Goal: Check status: Check status

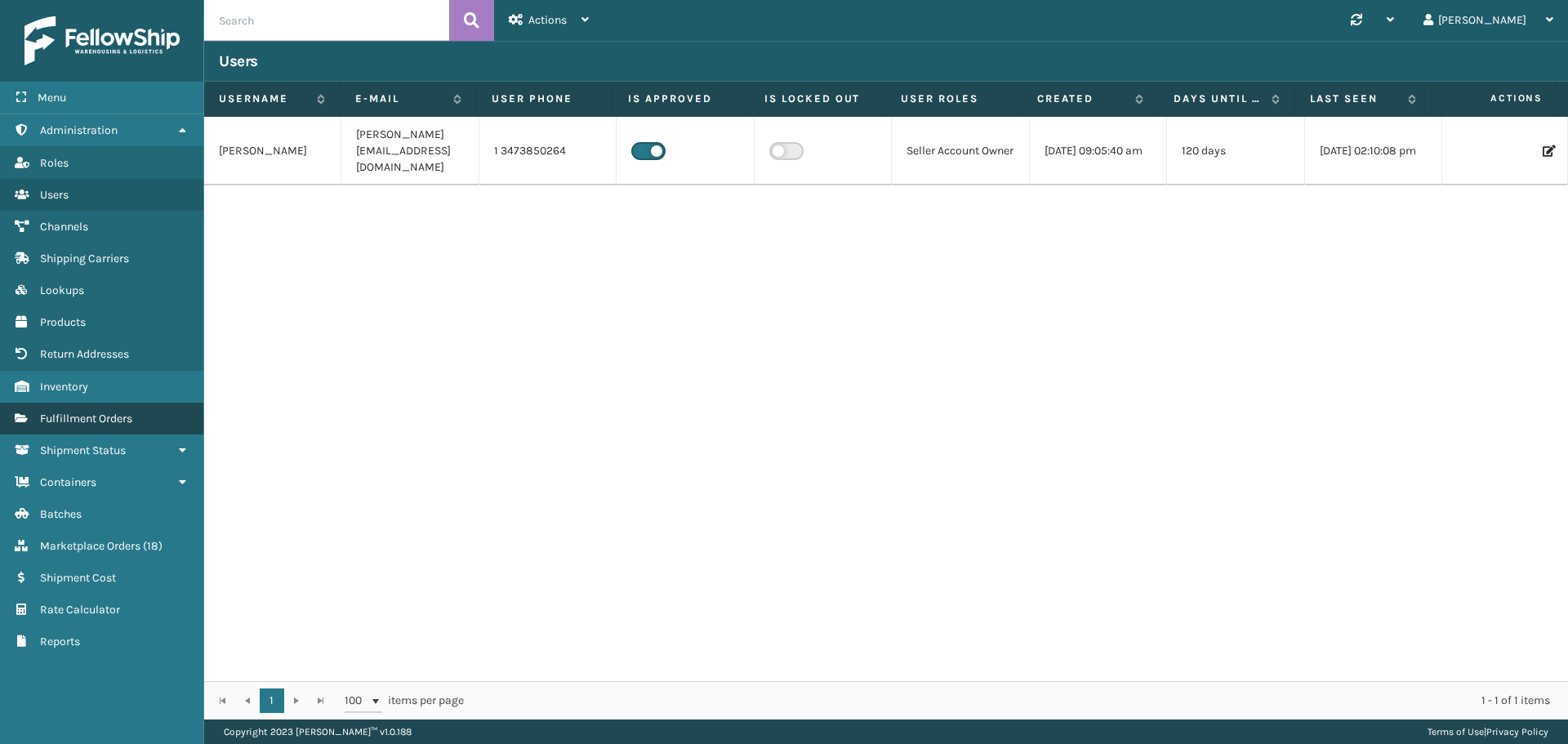
click at [90, 418] on span "Fulfillment Orders" at bounding box center [86, 419] width 93 height 14
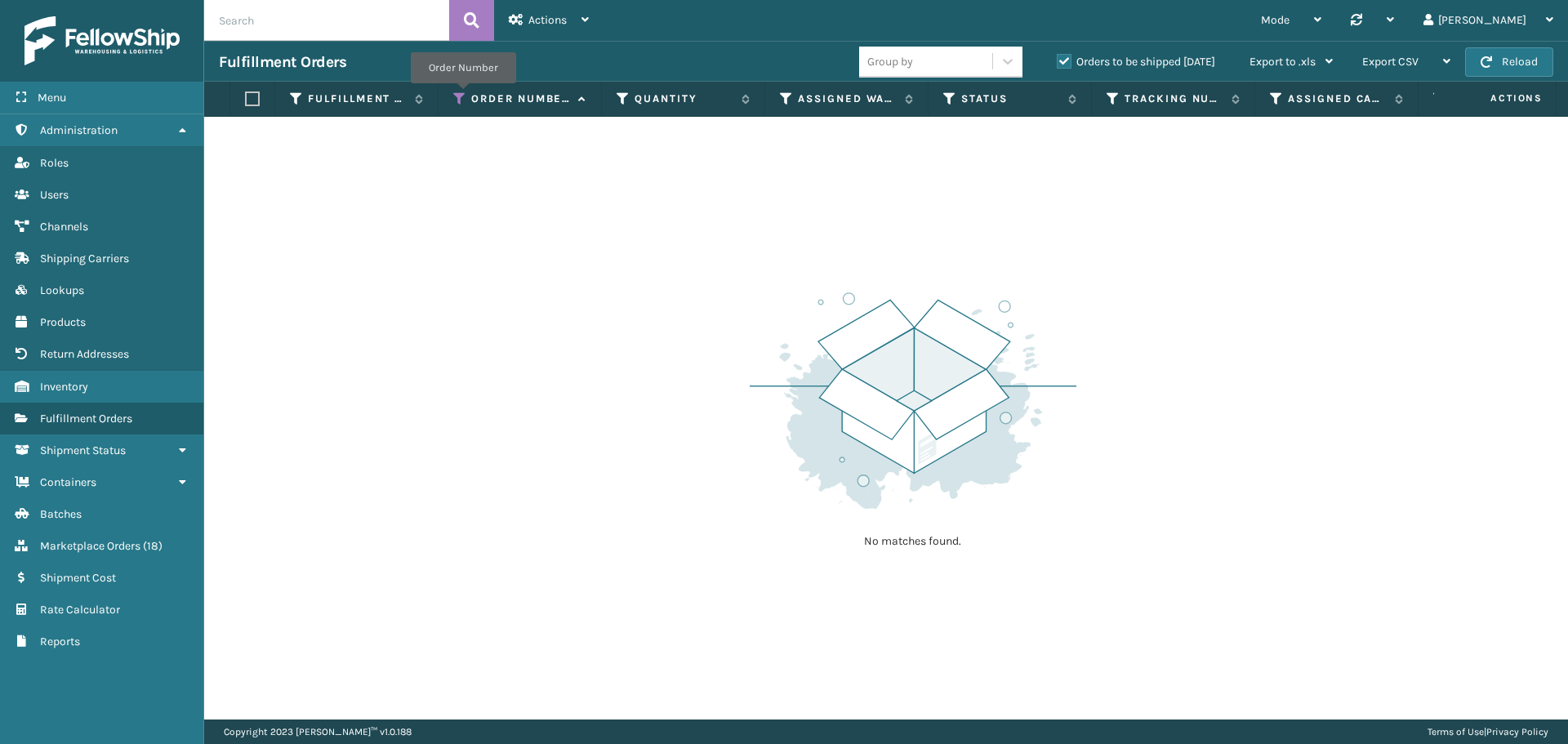
click at [463, 94] on icon at bounding box center [459, 99] width 13 height 15
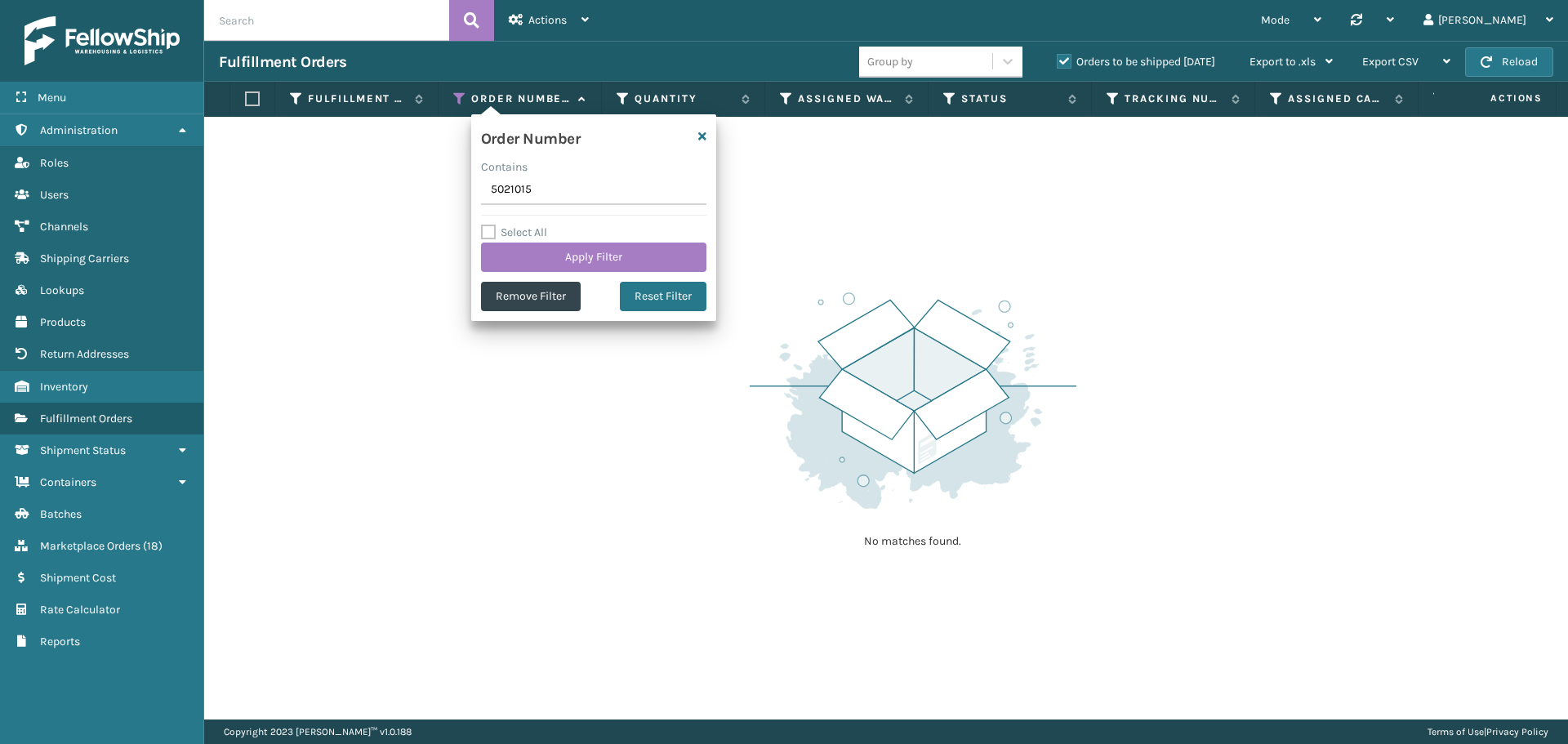
click at [517, 189] on input "5021015" at bounding box center [594, 190] width 225 height 29
type input "5021412"
click at [569, 255] on button "Apply Filter" at bounding box center [594, 257] width 225 height 29
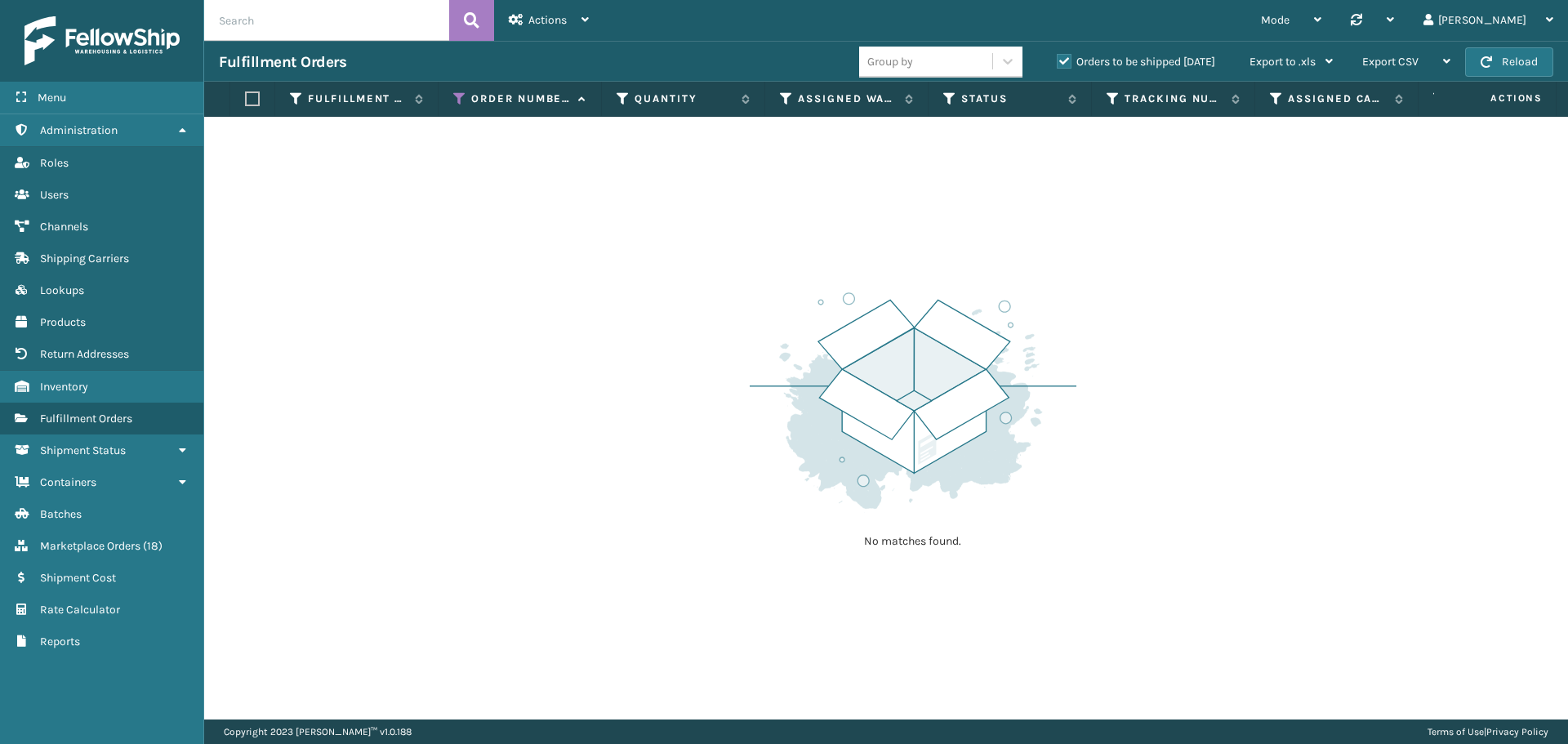
click at [1124, 63] on label "Orders to be shipped [DATE]" at bounding box center [1136, 61] width 158 height 14
click at [1058, 63] on input "Orders to be shipped [DATE]" at bounding box center [1057, 58] width 1 height 11
click at [1124, 63] on label "Orders to be shipped [DATE]" at bounding box center [1136, 61] width 158 height 14
click at [1058, 63] on input "Orders to be shipped [DATE]" at bounding box center [1057, 58] width 1 height 11
click at [1124, 63] on label "Orders to be shipped [DATE]" at bounding box center [1136, 61] width 158 height 14
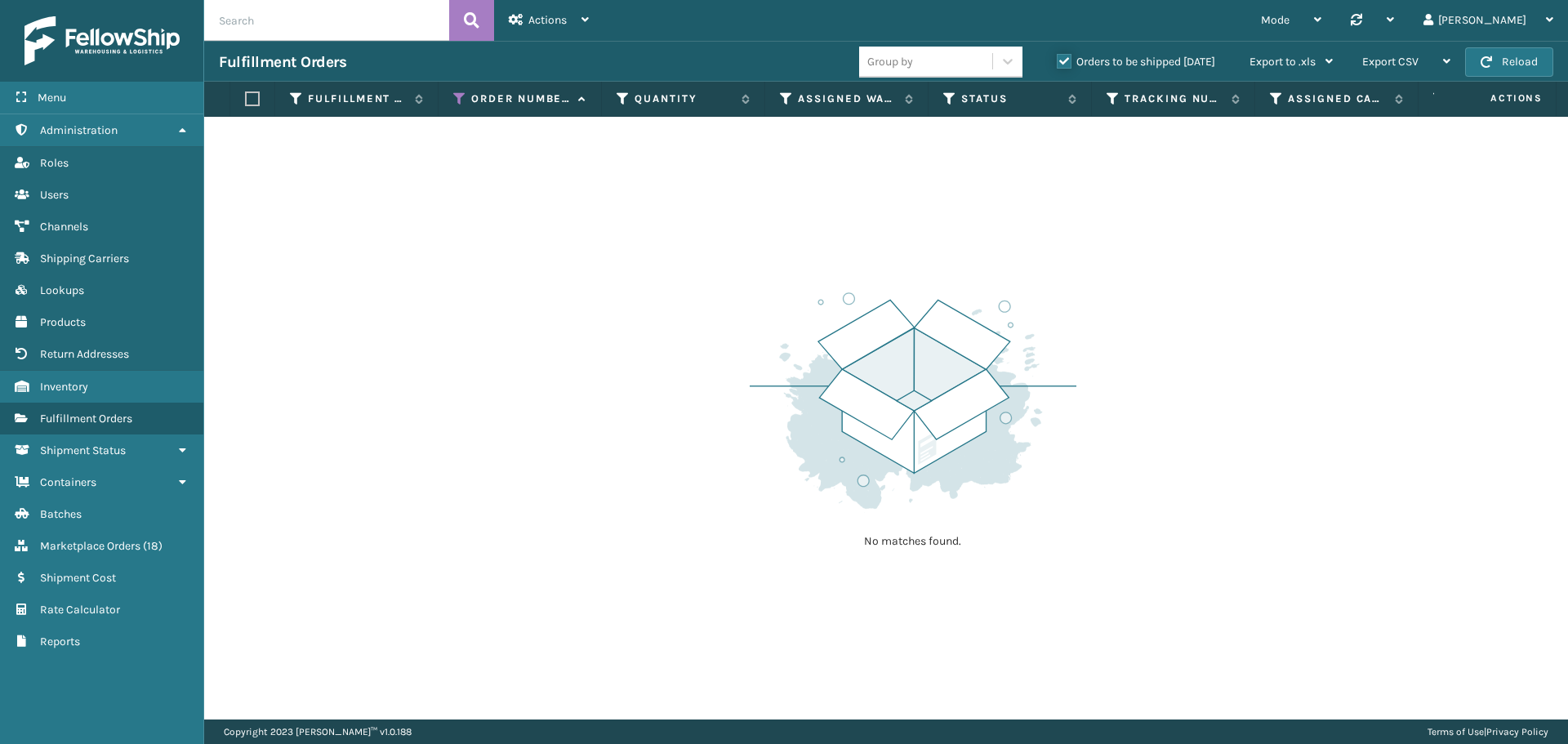
click at [1058, 63] on input "Orders to be shipped [DATE]" at bounding box center [1057, 58] width 1 height 11
click at [1124, 63] on label "Orders to be shipped [DATE]" at bounding box center [1136, 61] width 158 height 14
click at [1058, 63] on input "Orders to be shipped [DATE]" at bounding box center [1057, 58] width 1 height 11
click at [461, 96] on icon at bounding box center [459, 99] width 13 height 15
